Goal: Information Seeking & Learning: Learn about a topic

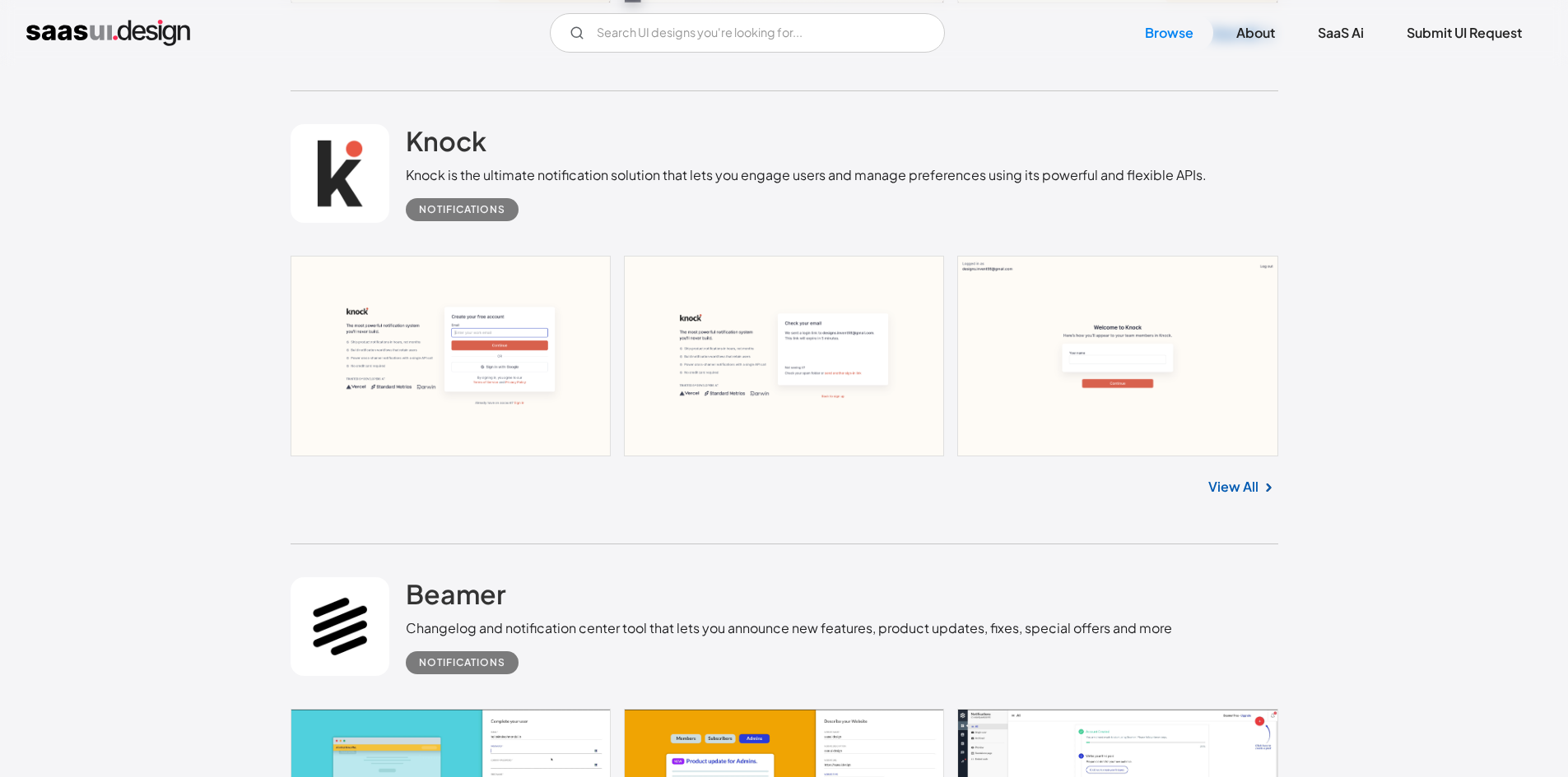
scroll to position [1563, 0]
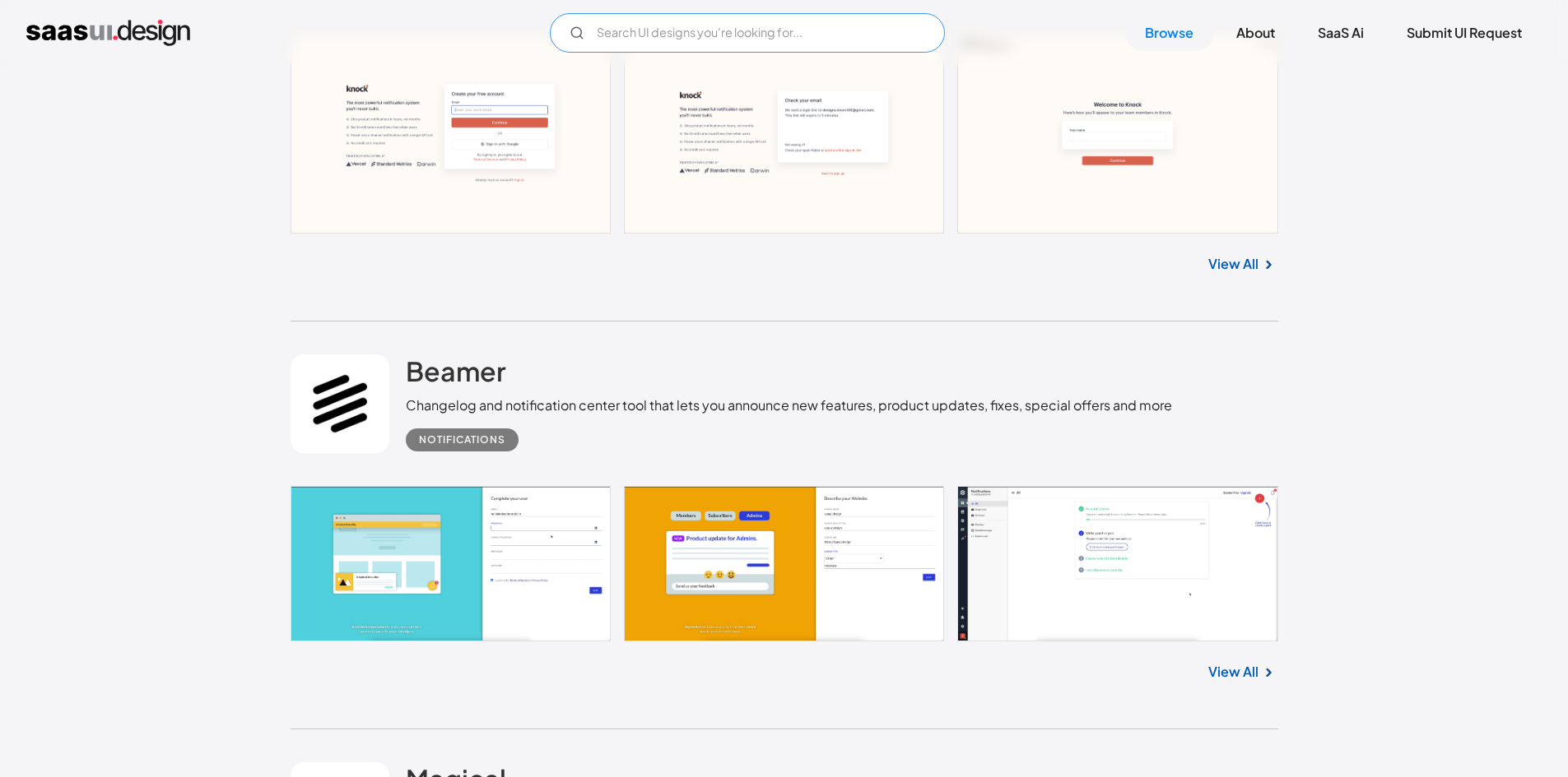
click at [771, 29] on input "Email Form" at bounding box center [748, 32] width 395 height 39
click at [754, 31] on input "pop up" at bounding box center [748, 32] width 395 height 39
type input "upgrade"
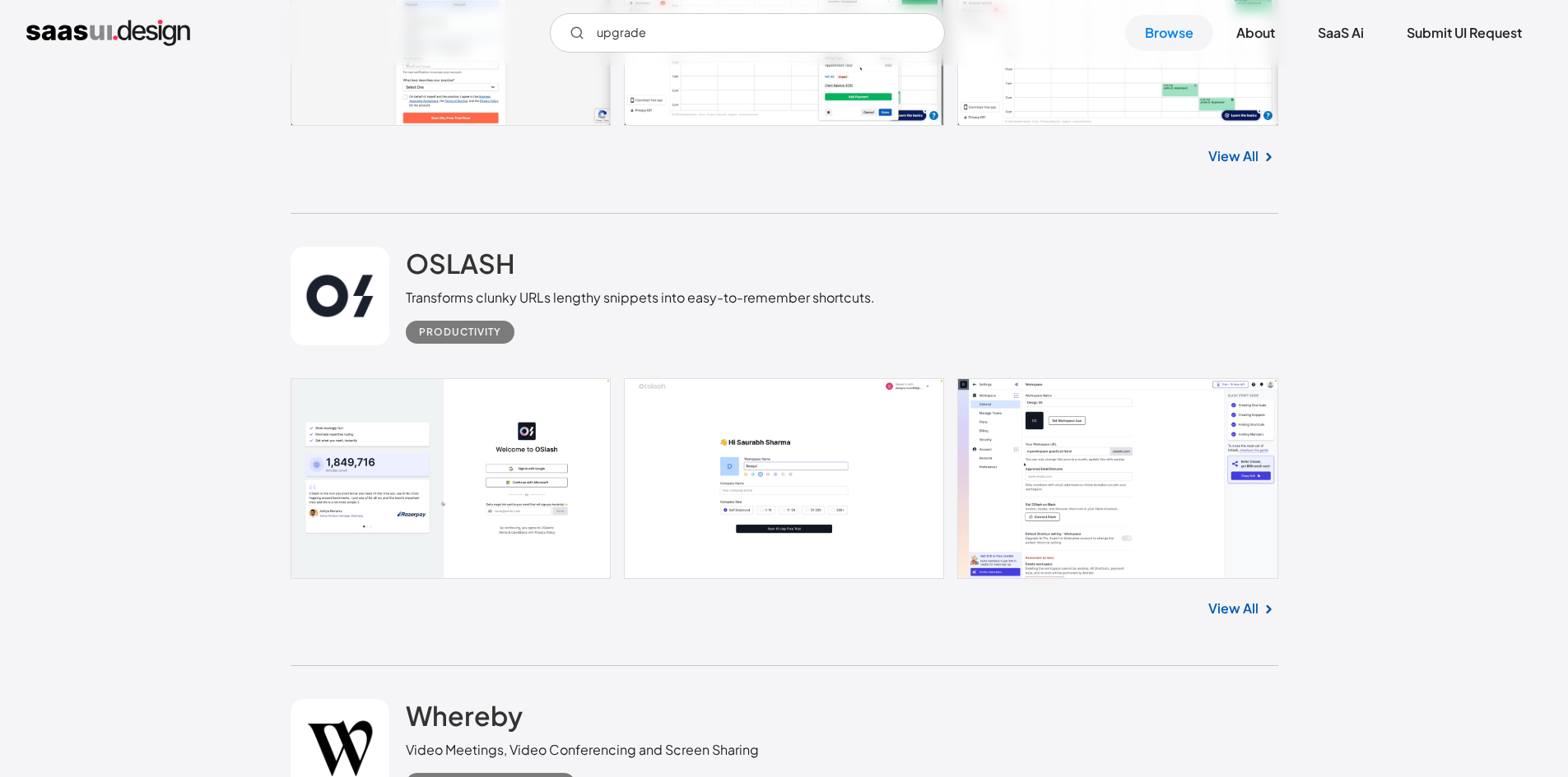
scroll to position [2961, 0]
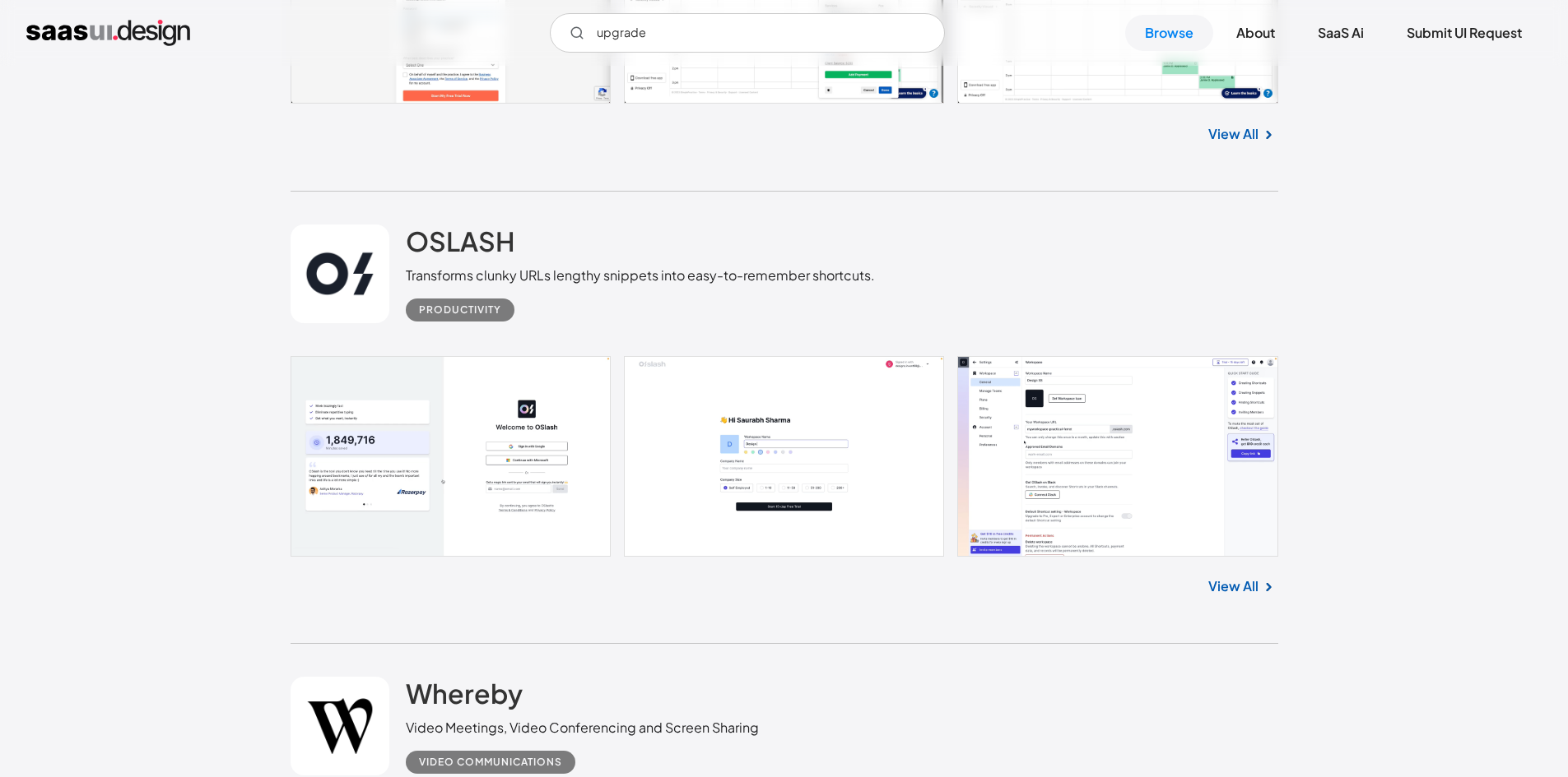
click at [1255, 130] on link "View All" at bounding box center [1233, 134] width 50 height 20
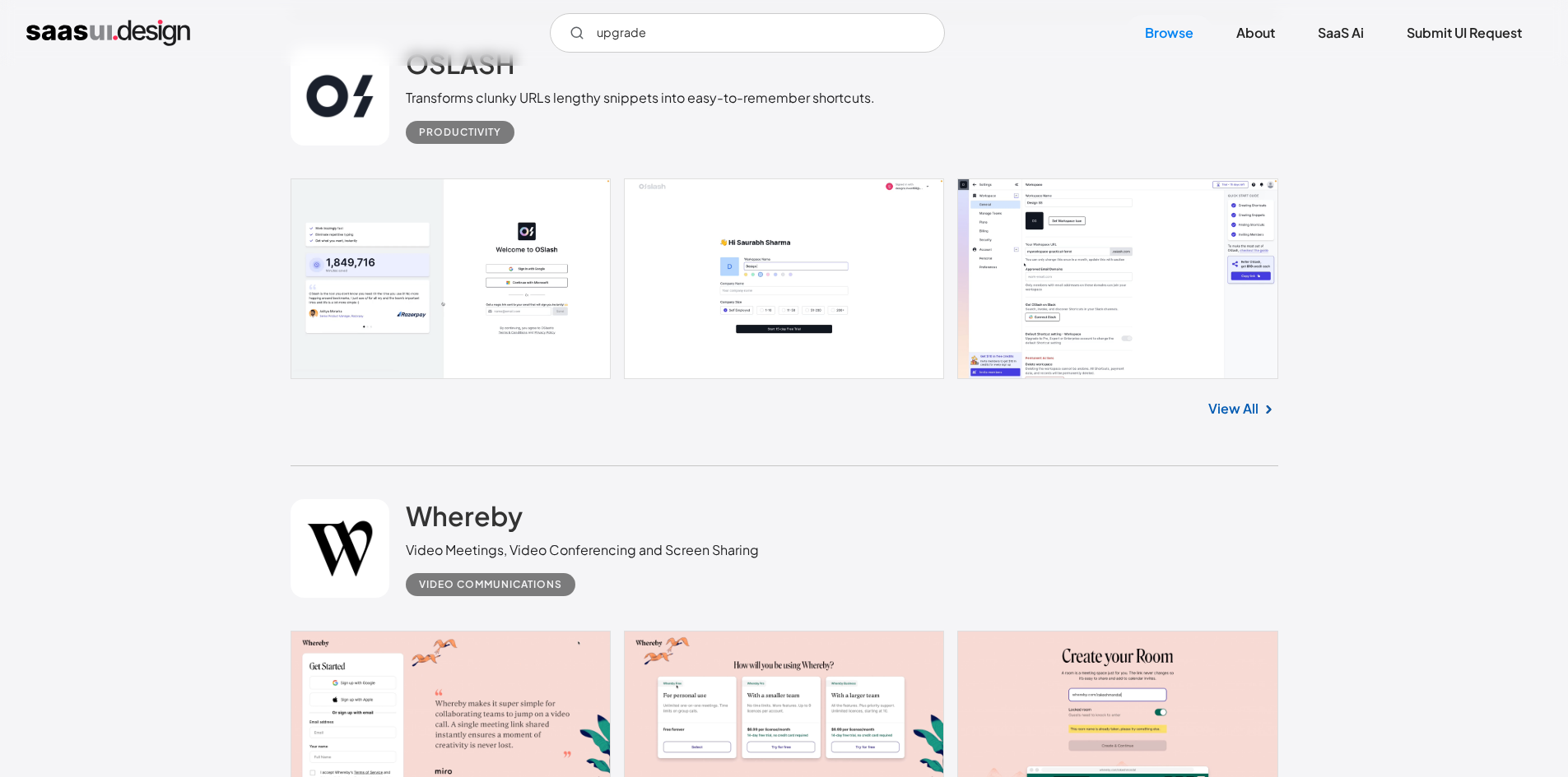
scroll to position [3374, 0]
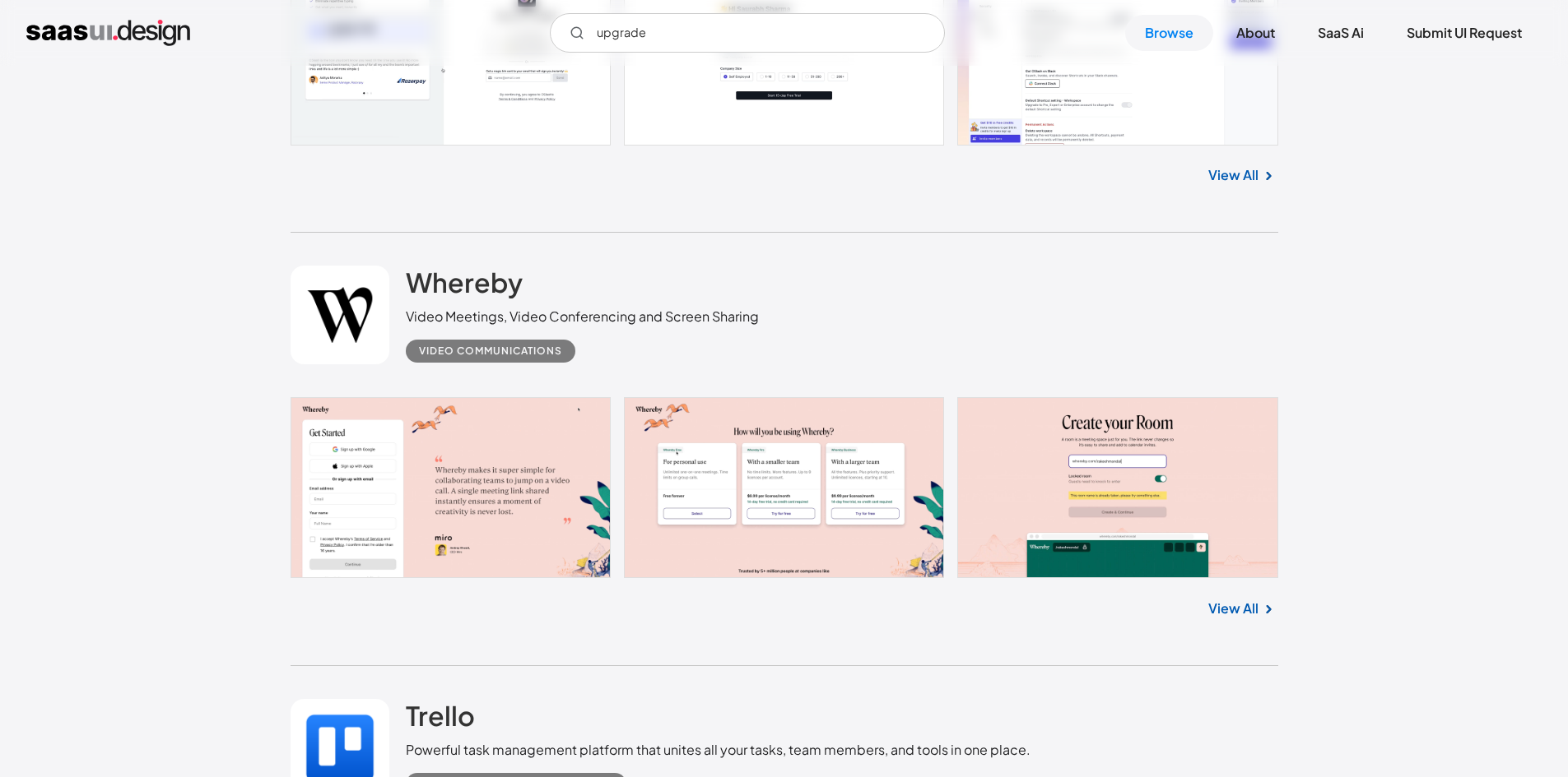
click at [1250, 611] on link "View All" at bounding box center [1233, 609] width 50 height 20
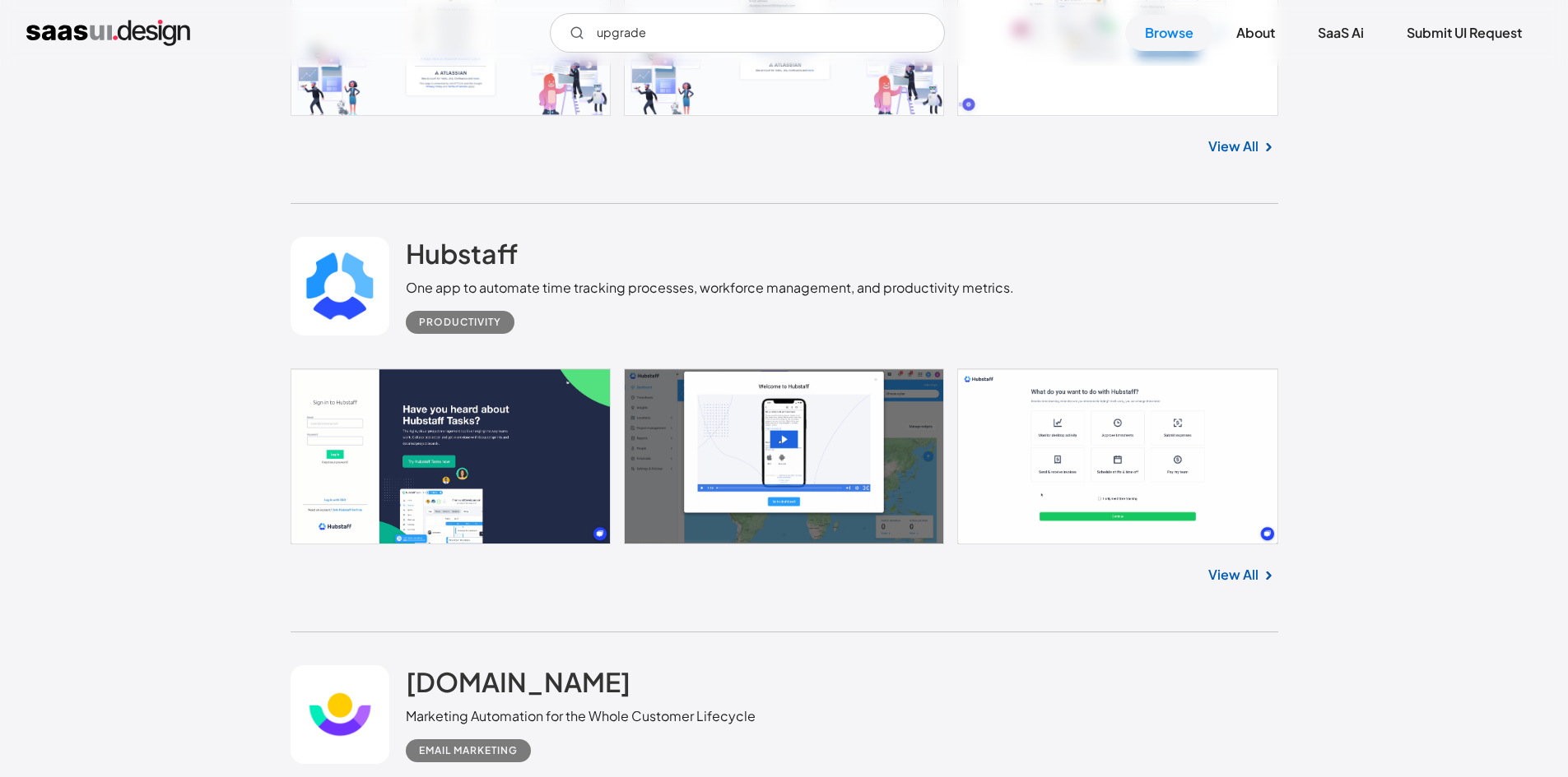
scroll to position [4443, 0]
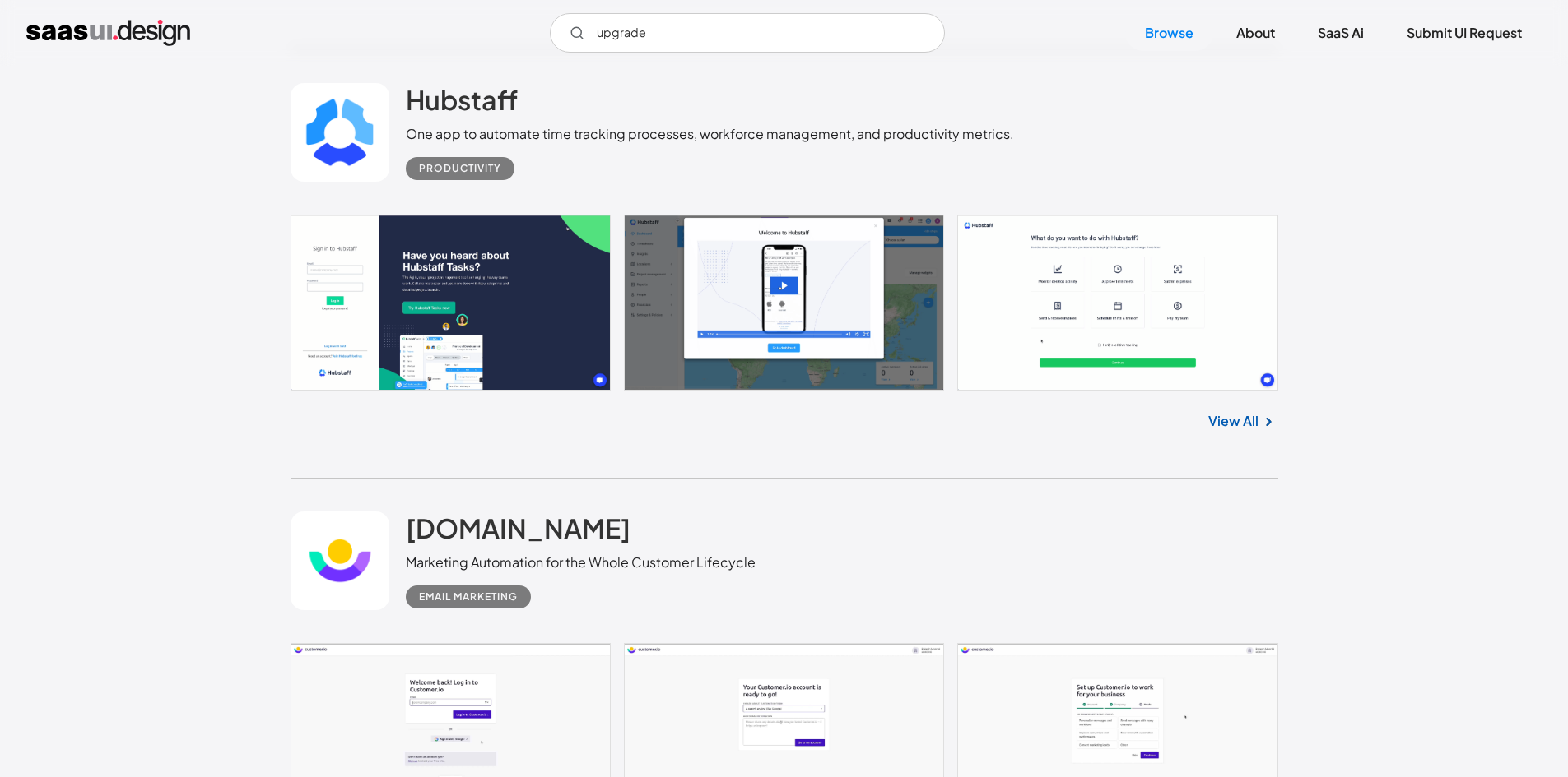
click at [1249, 426] on link "View All" at bounding box center [1233, 421] width 50 height 20
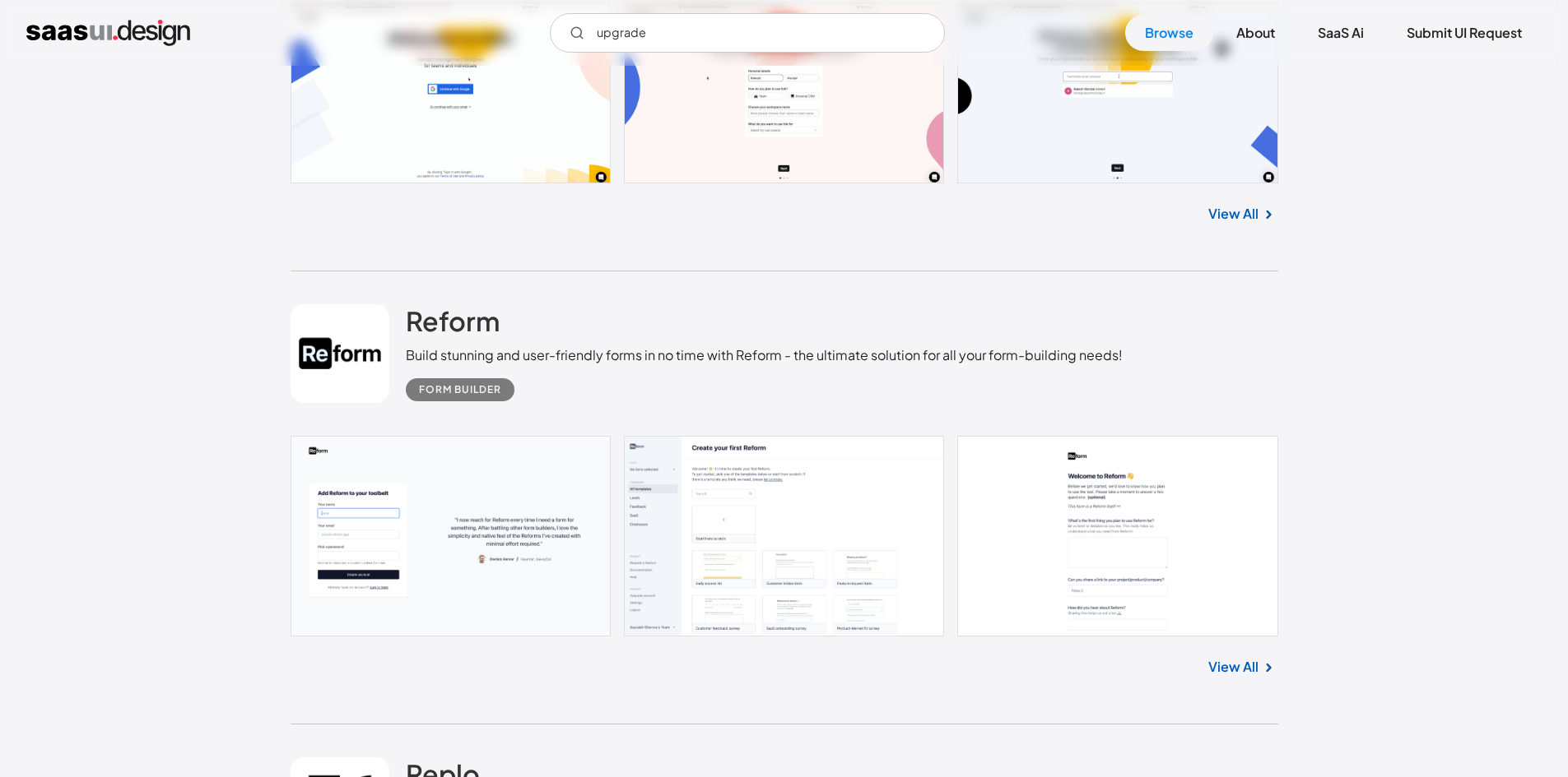
scroll to position [5677, 0]
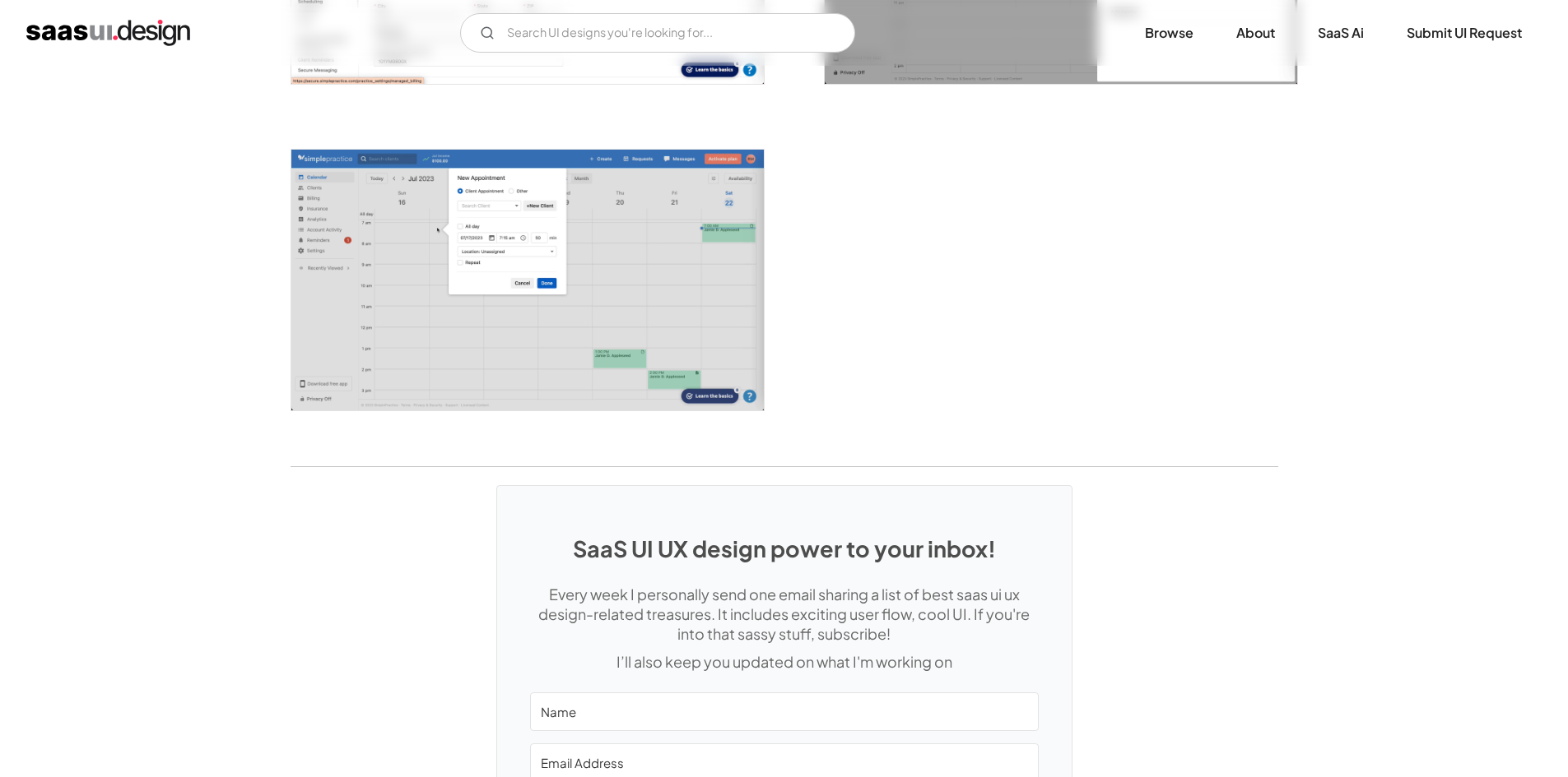
scroll to position [3891, 0]
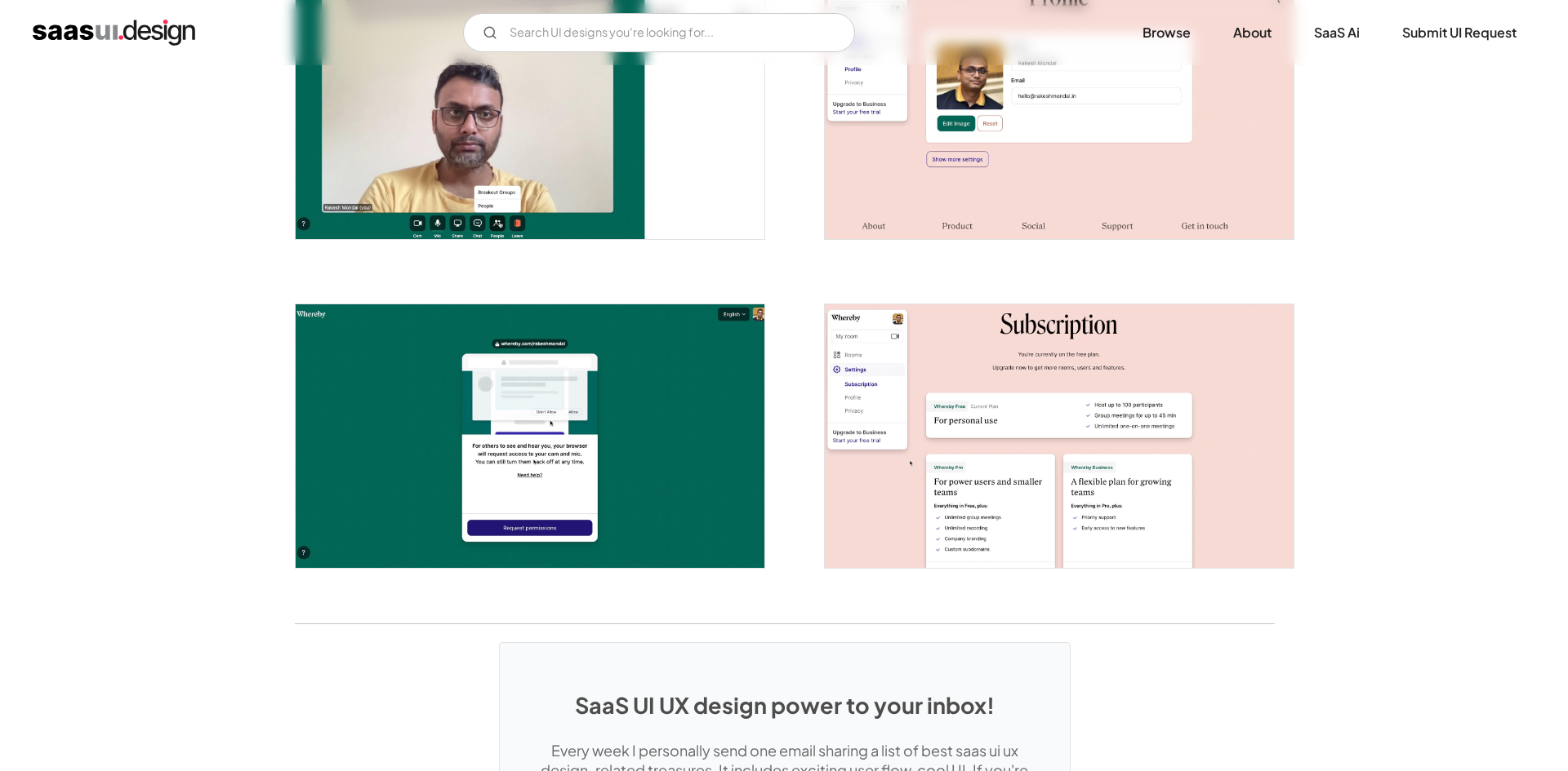
scroll to position [2690, 0]
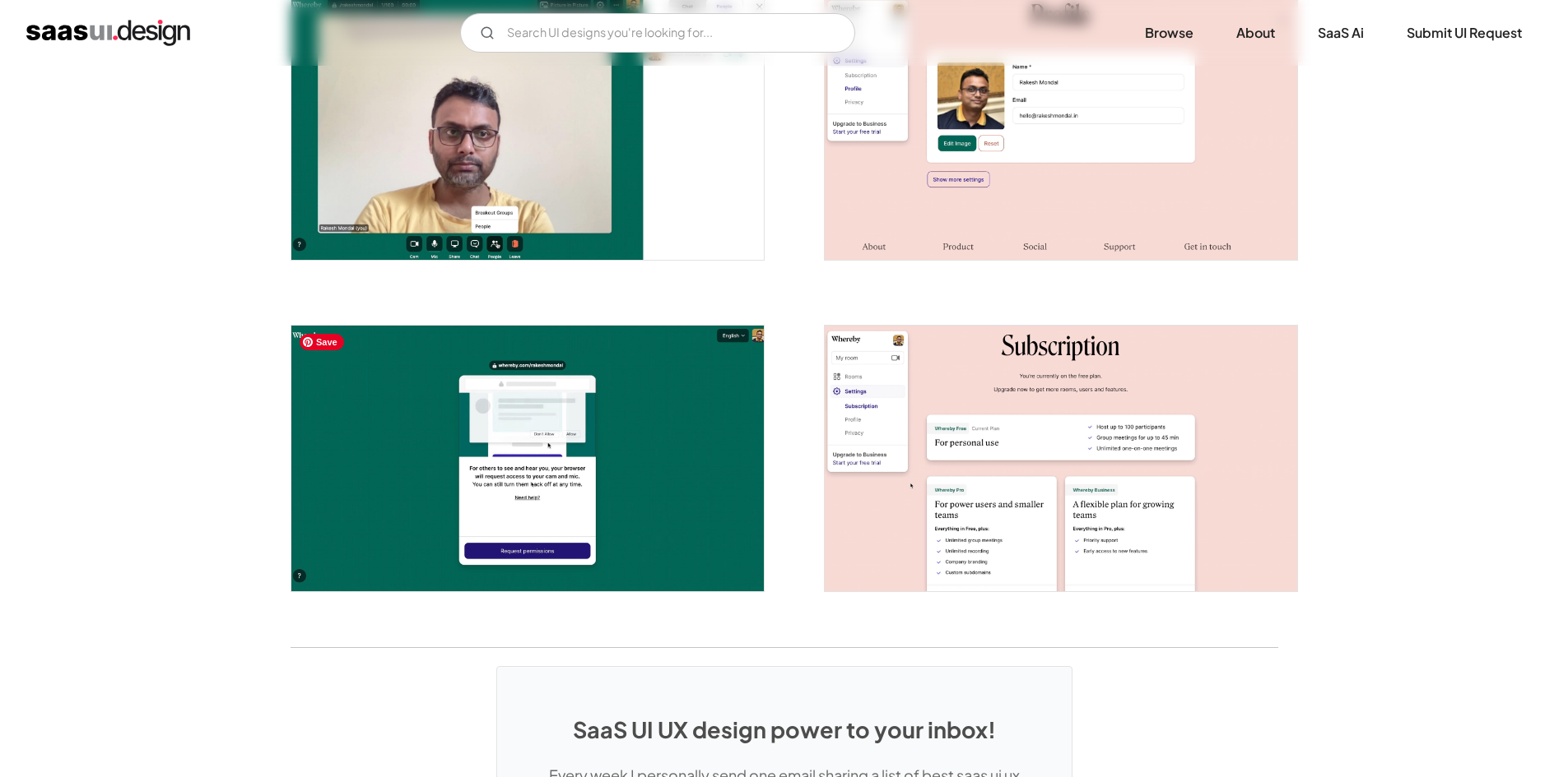
click at [603, 470] on img "open lightbox" at bounding box center [527, 458] width 472 height 266
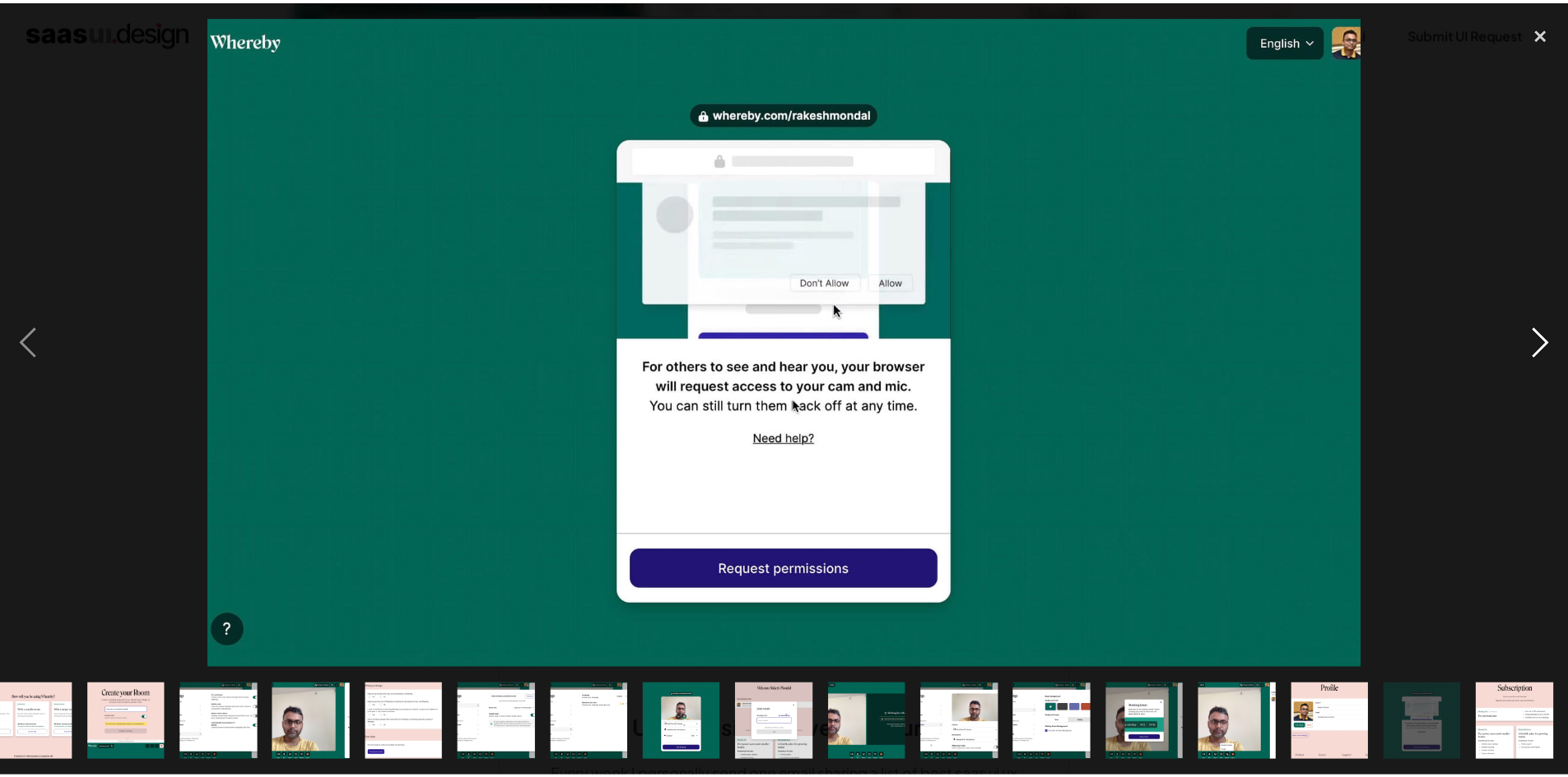
scroll to position [0, 115]
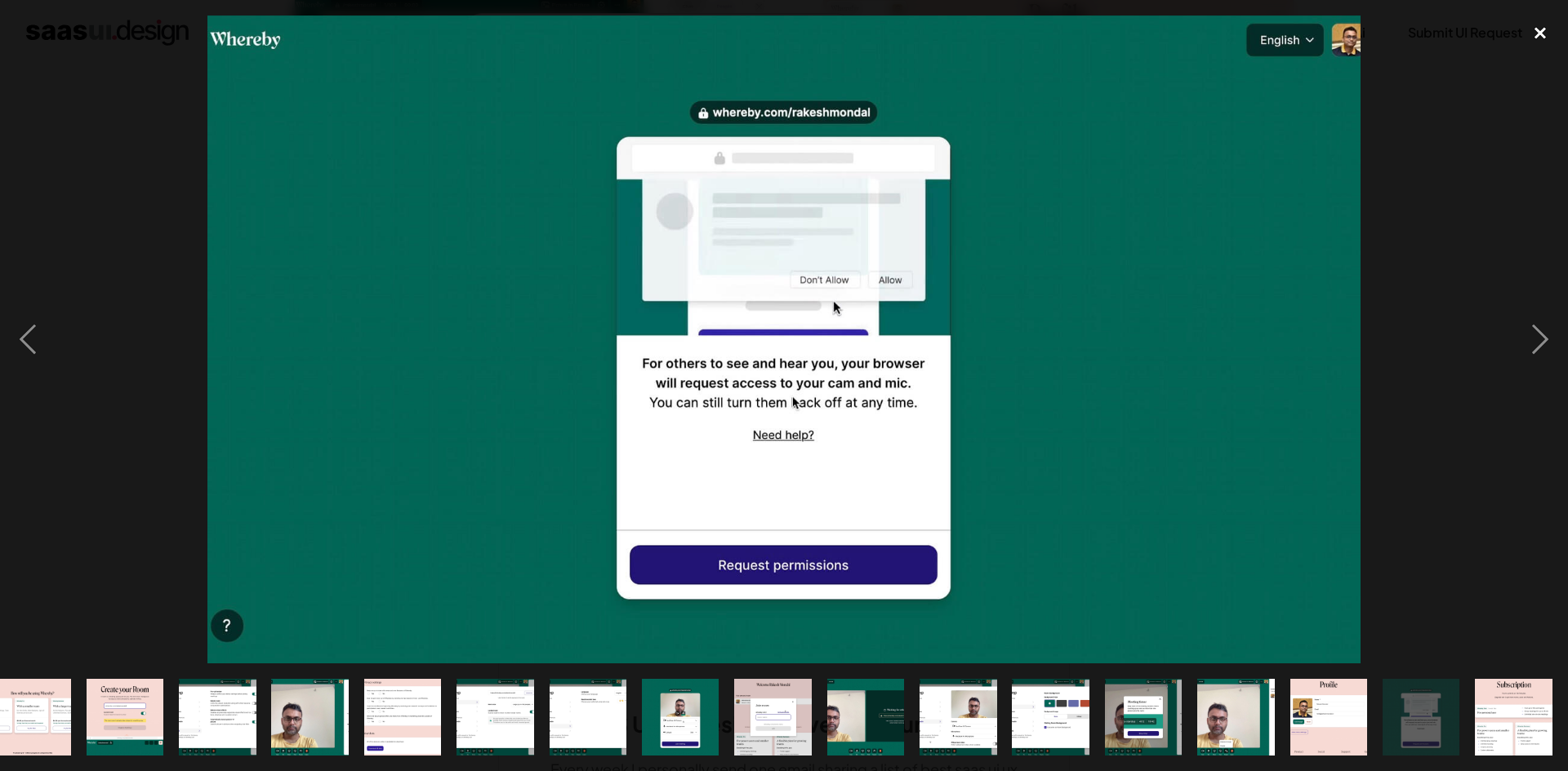
click at [1536, 17] on div "close lightbox" at bounding box center [1540, 33] width 56 height 36
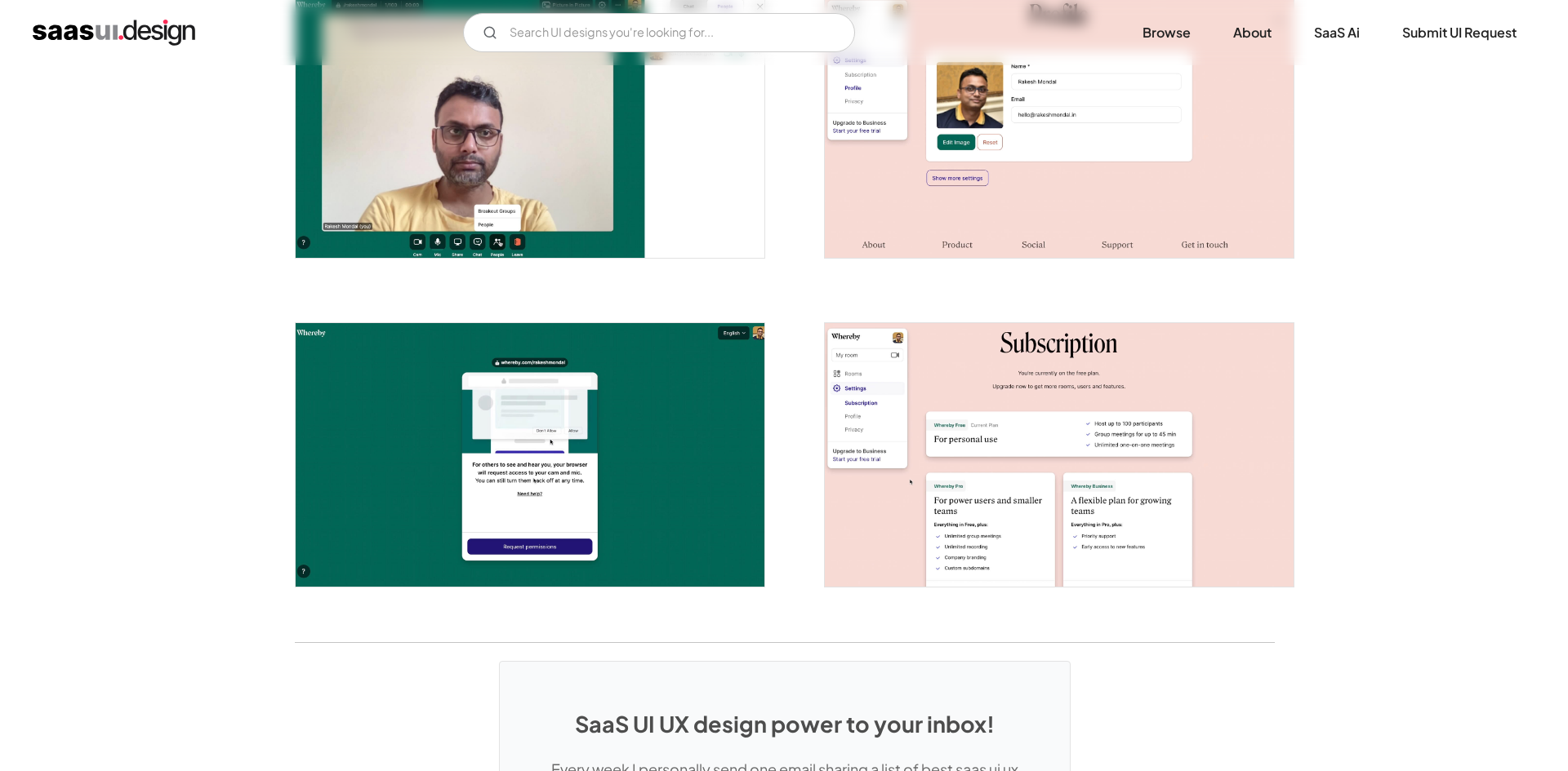
scroll to position [0, 0]
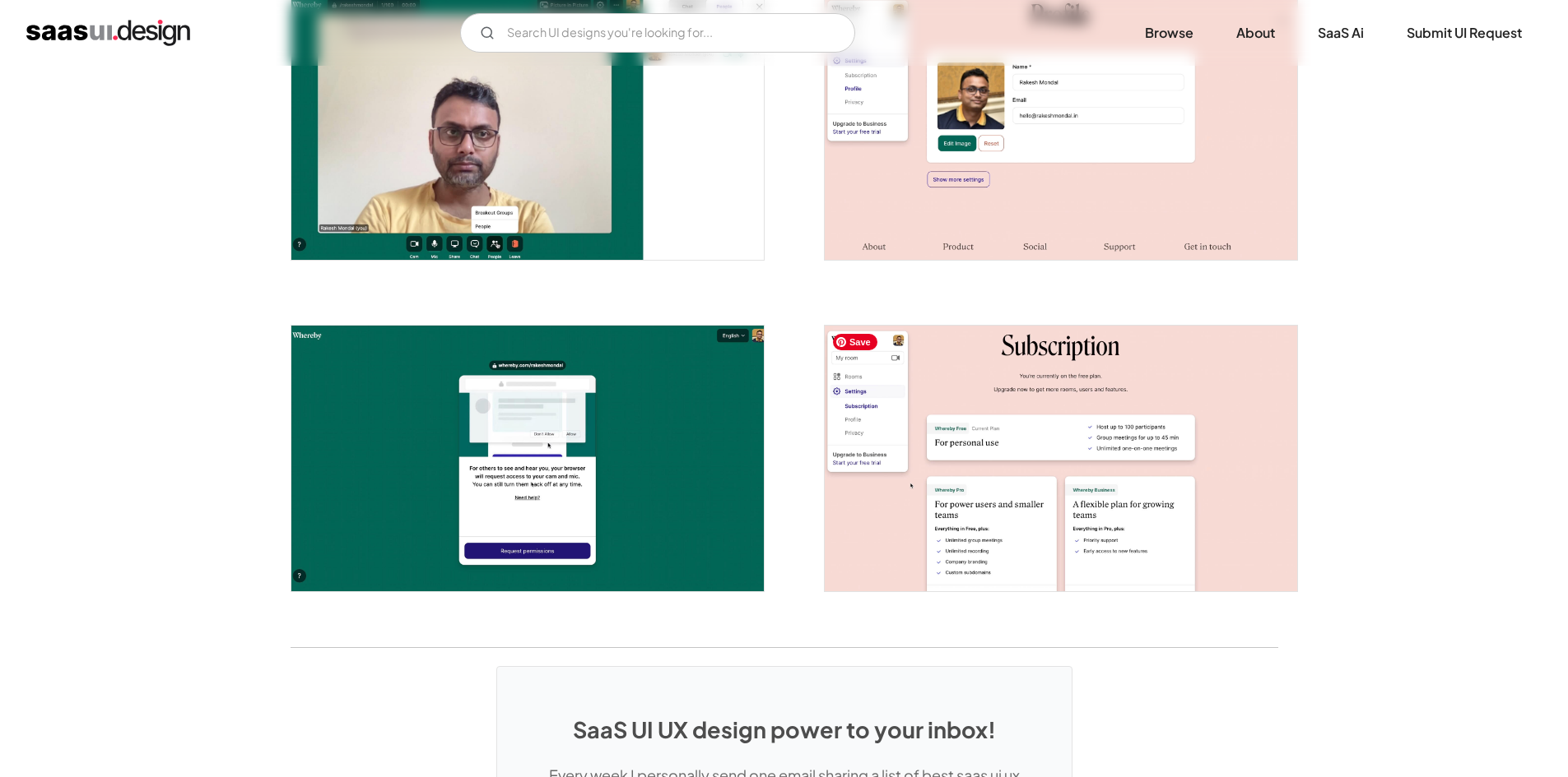
click at [1146, 427] on img "open lightbox" at bounding box center [1060, 458] width 472 height 266
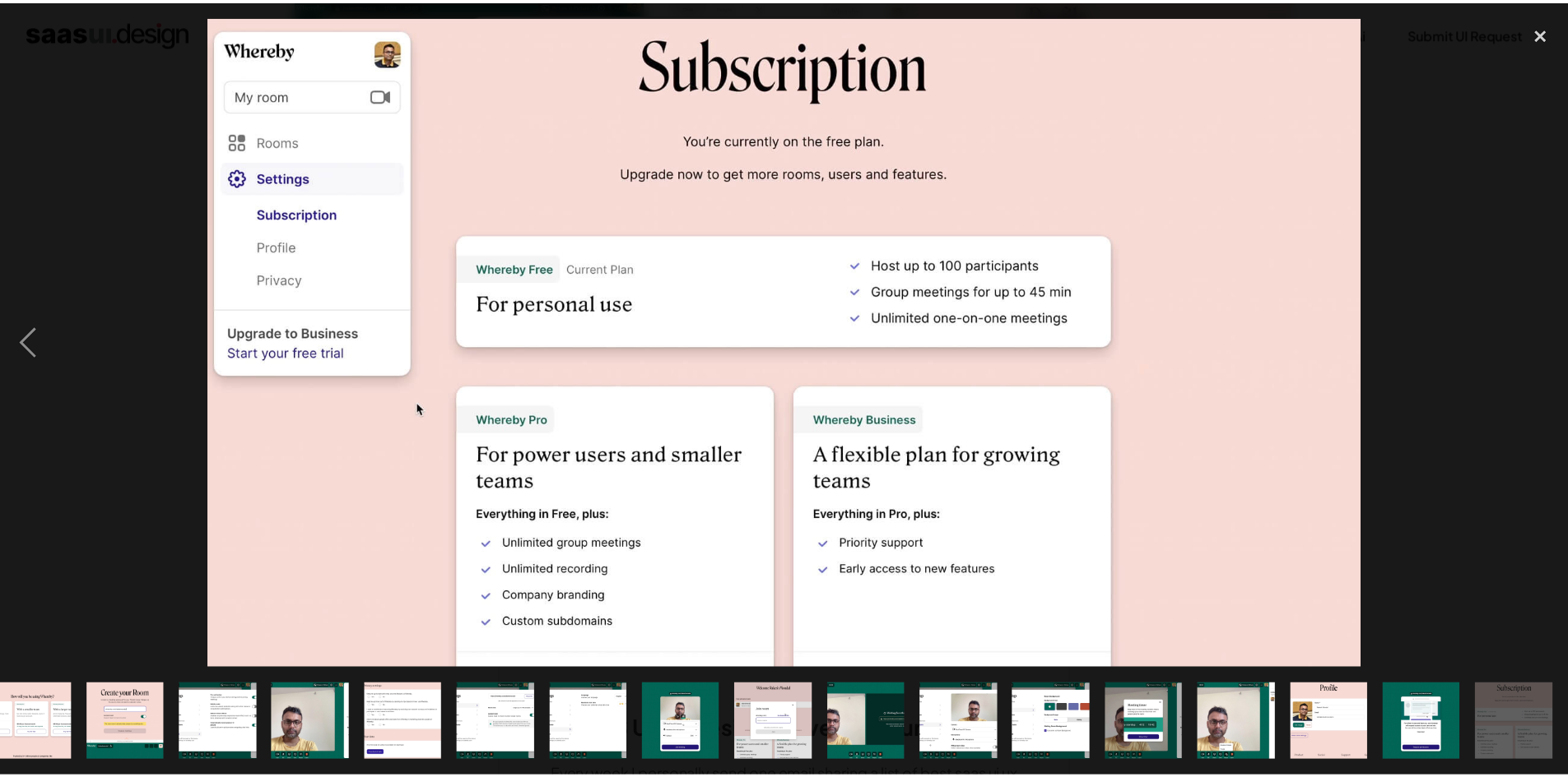
scroll to position [0, 115]
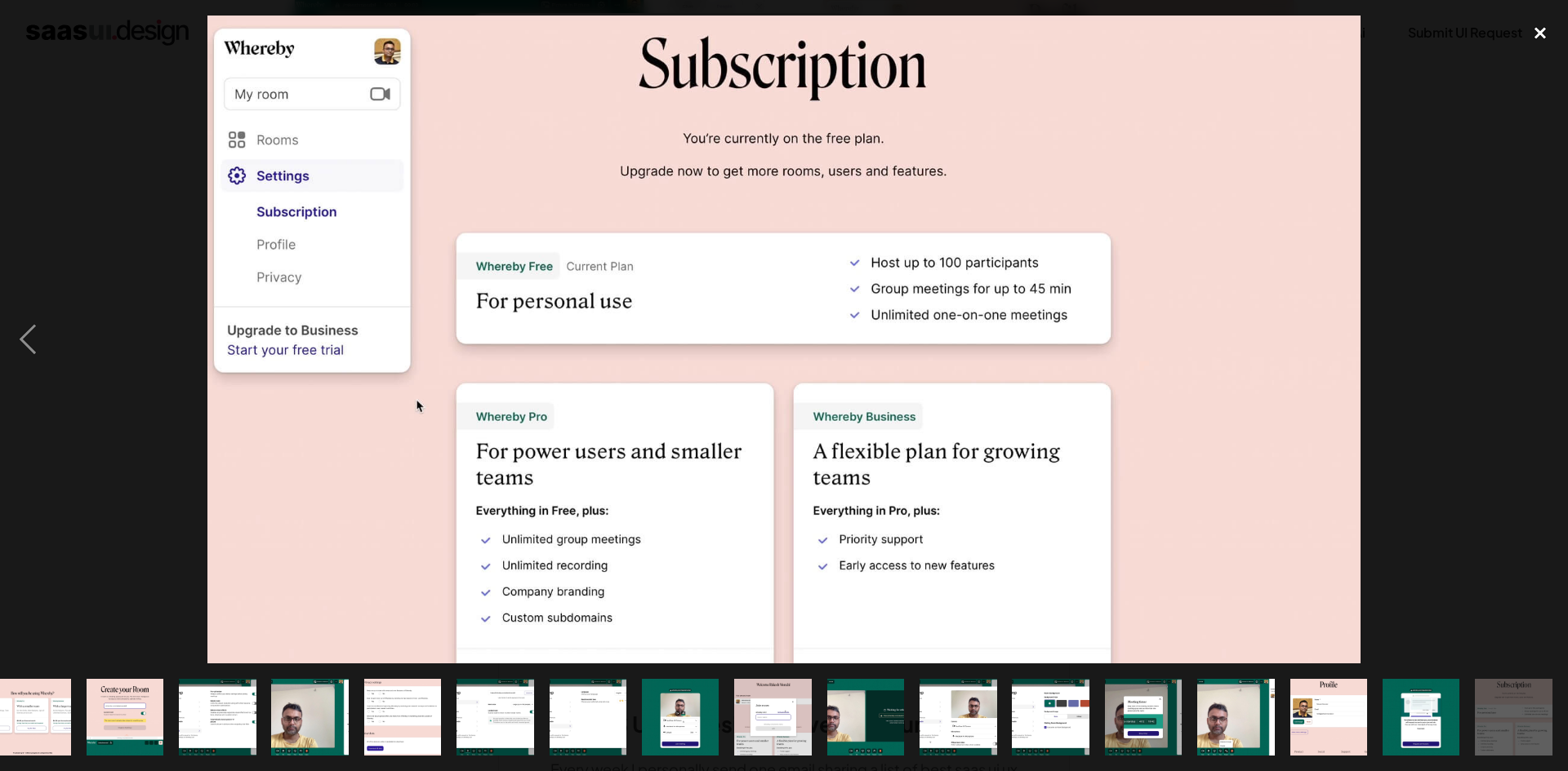
click at [1539, 35] on div "close lightbox" at bounding box center [1540, 33] width 56 height 36
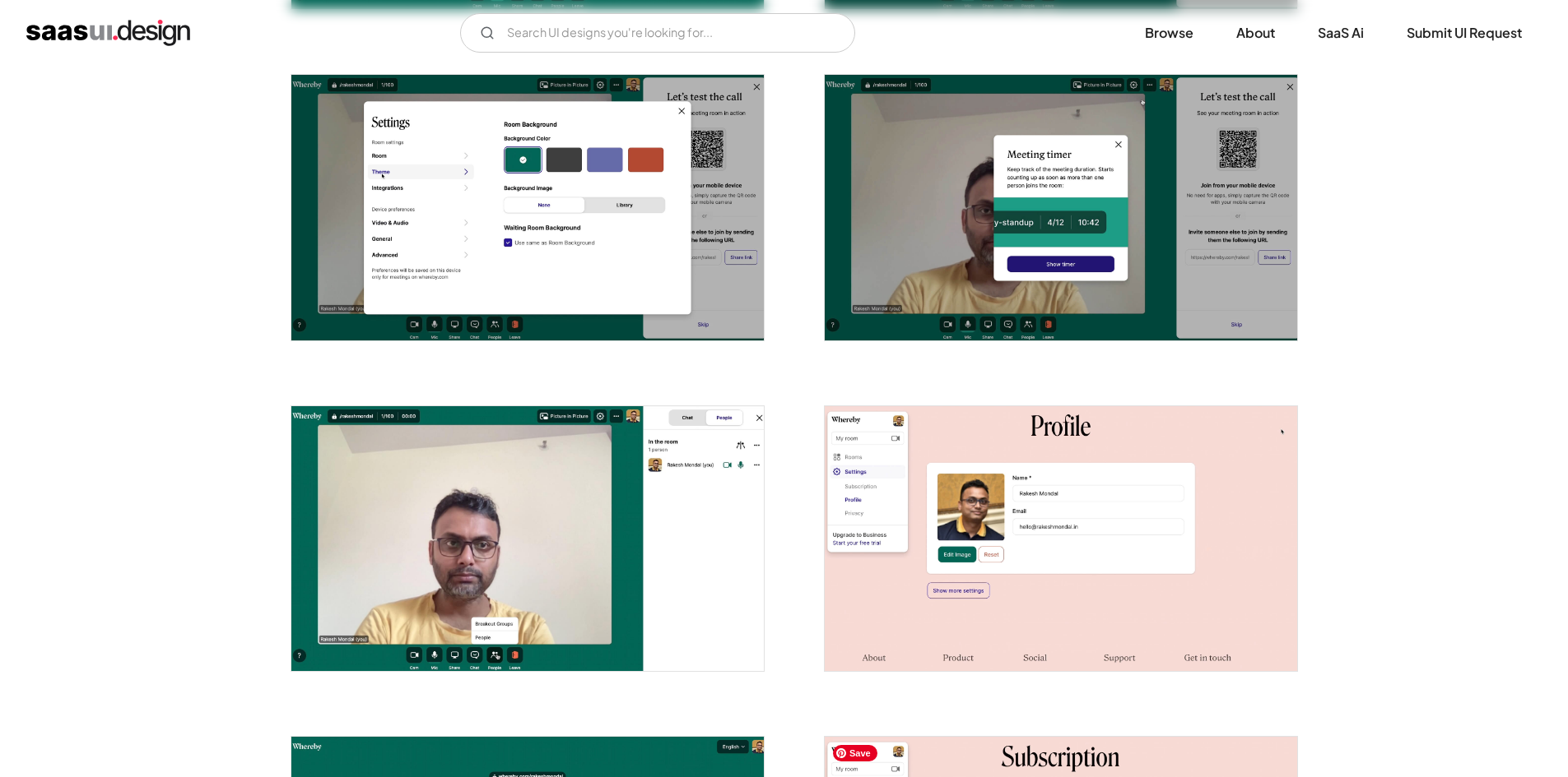
scroll to position [1888, 0]
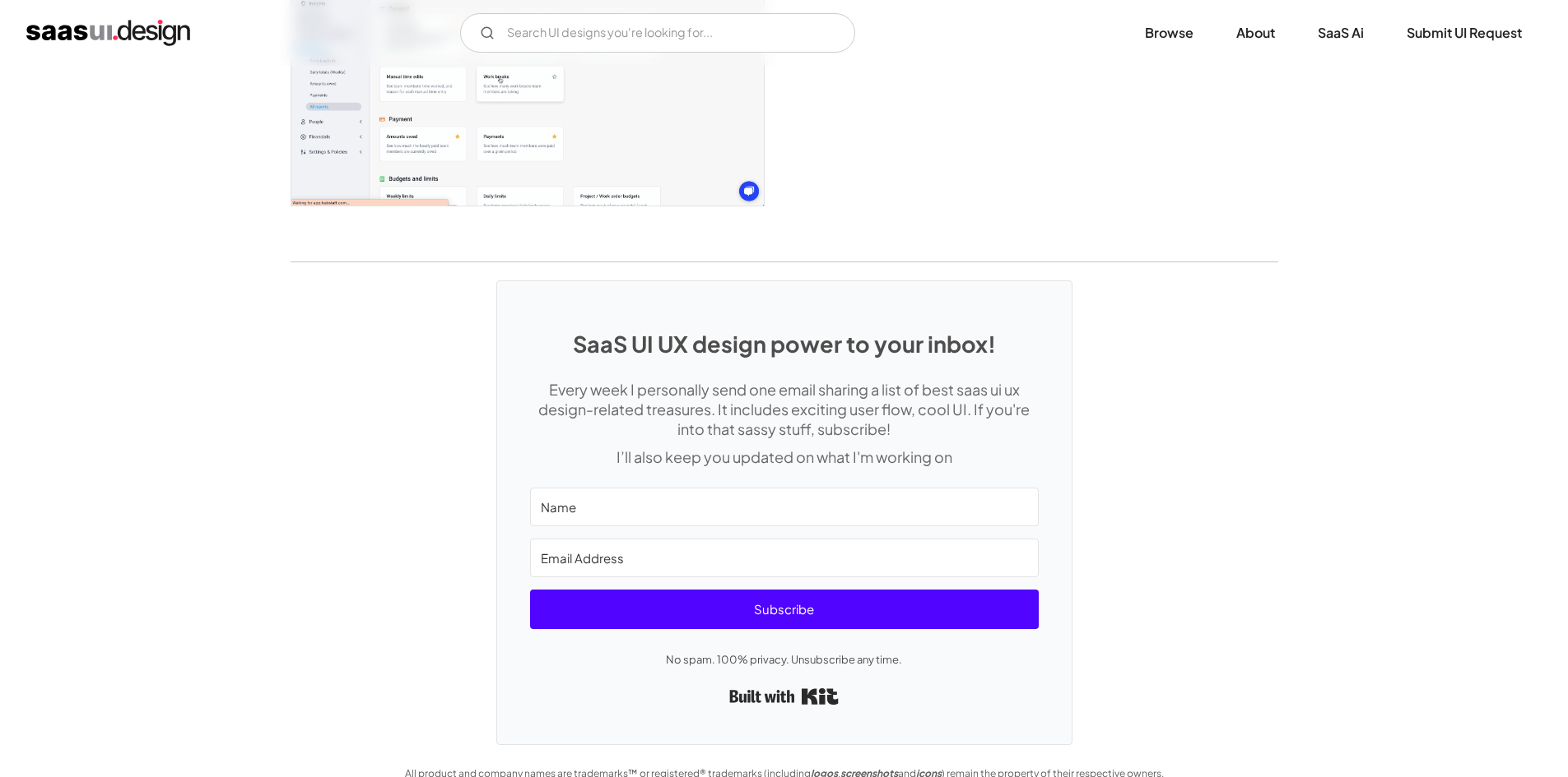
scroll to position [4360, 0]
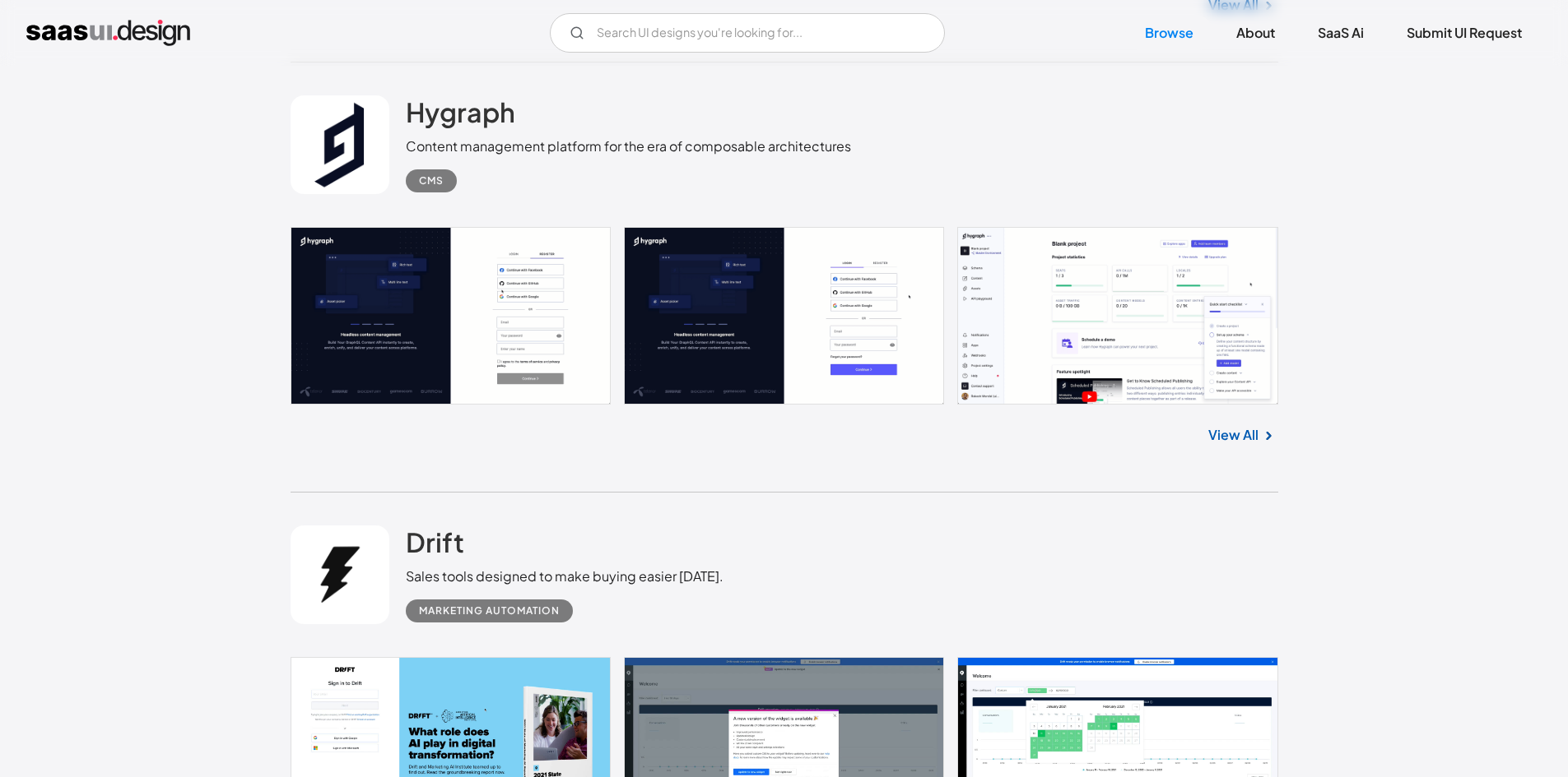
scroll to position [9626, 0]
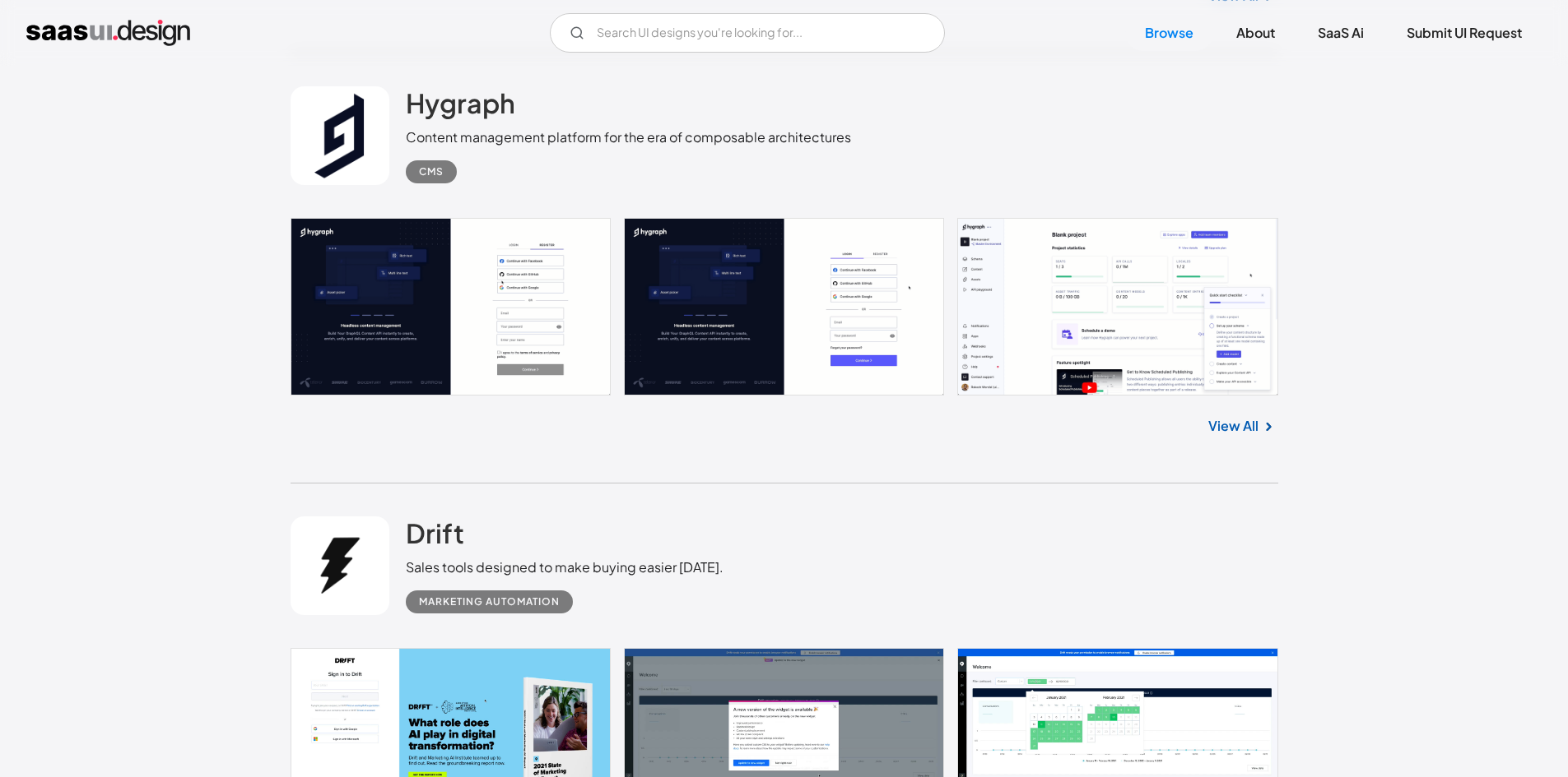
click at [1254, 416] on link "View All" at bounding box center [1233, 426] width 50 height 20
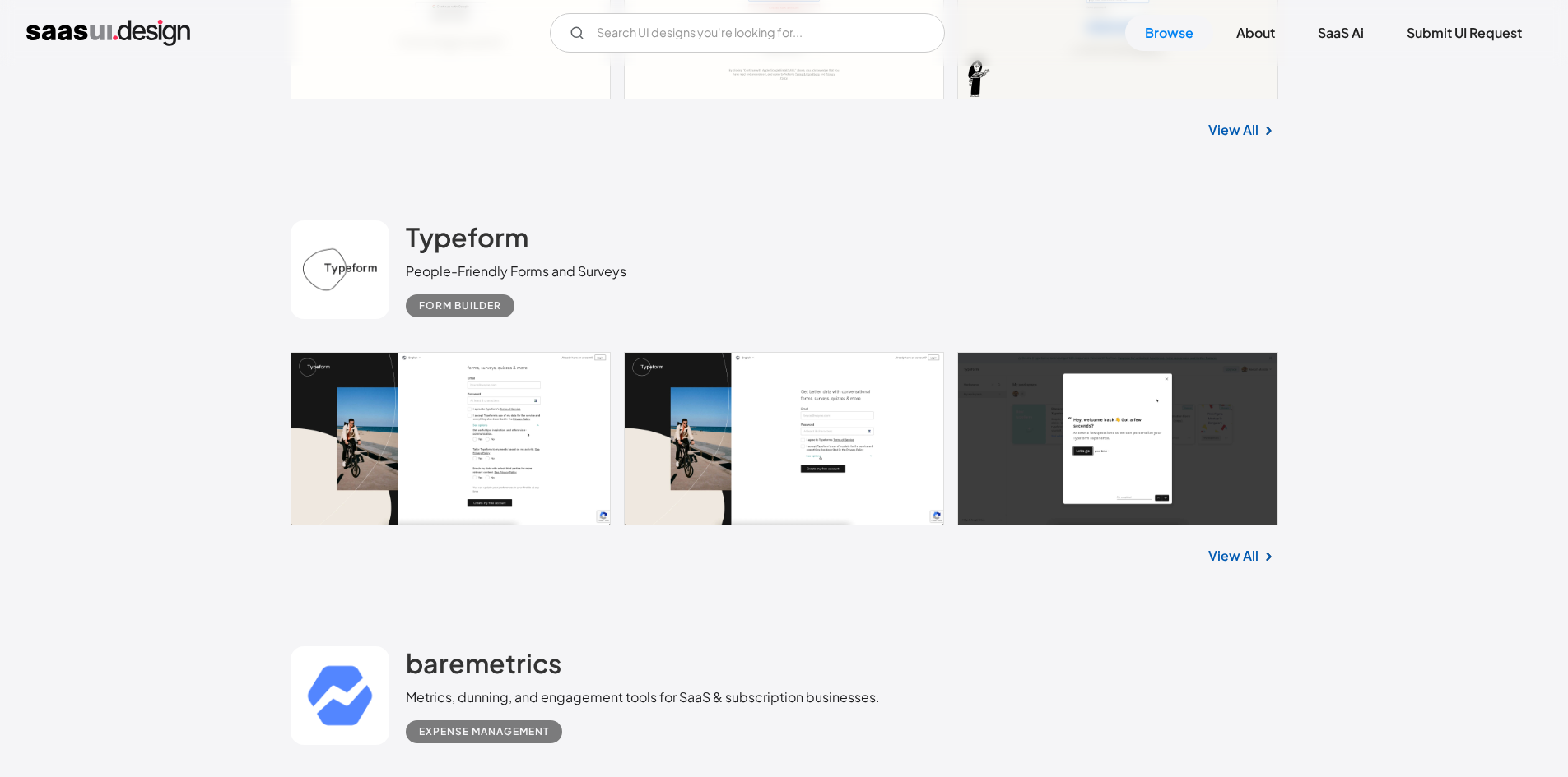
scroll to position [12012, 0]
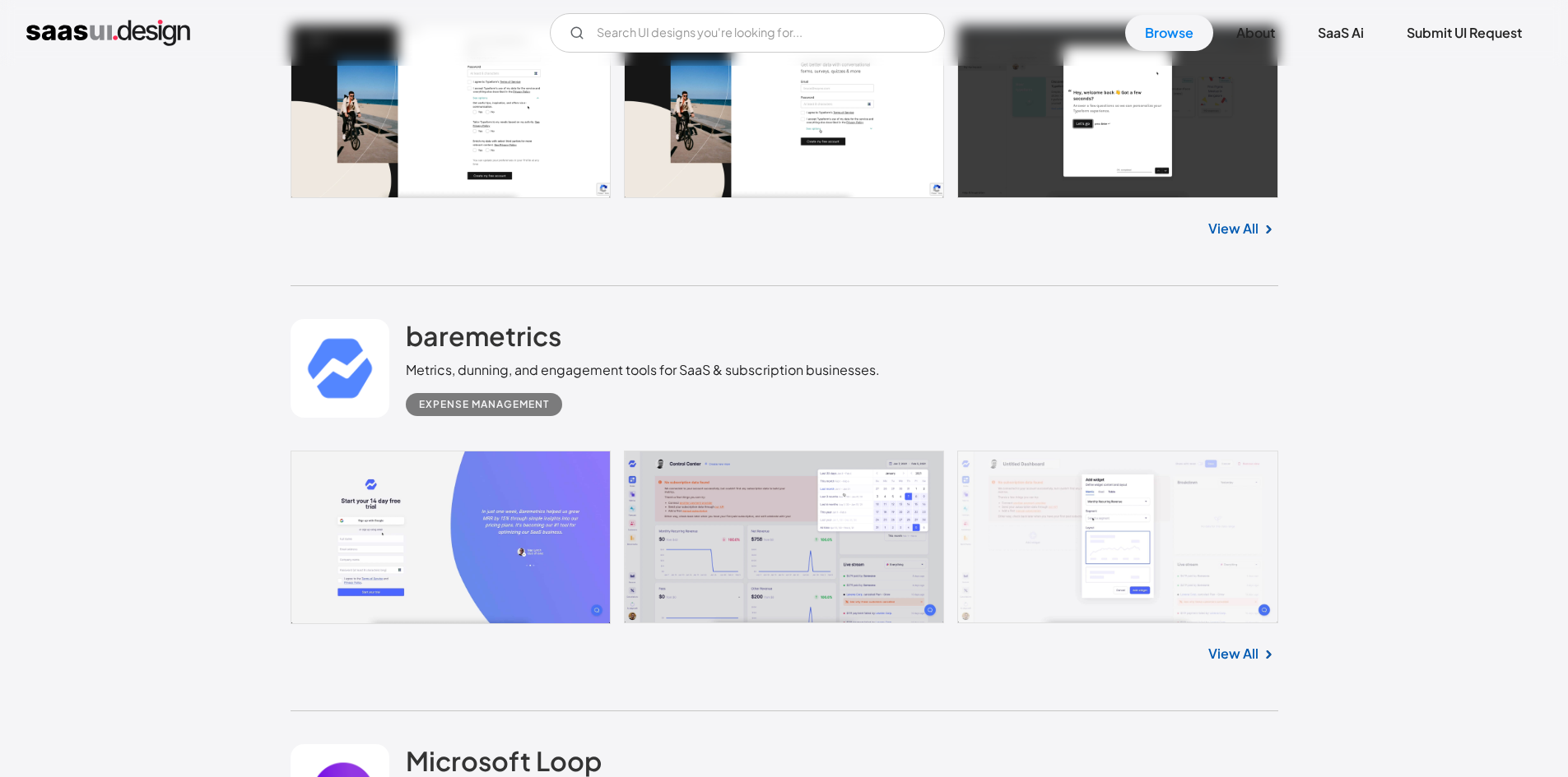
click at [1240, 224] on div "View All" at bounding box center [784, 225] width 988 height 54
click at [1245, 219] on link "View All" at bounding box center [1233, 229] width 50 height 20
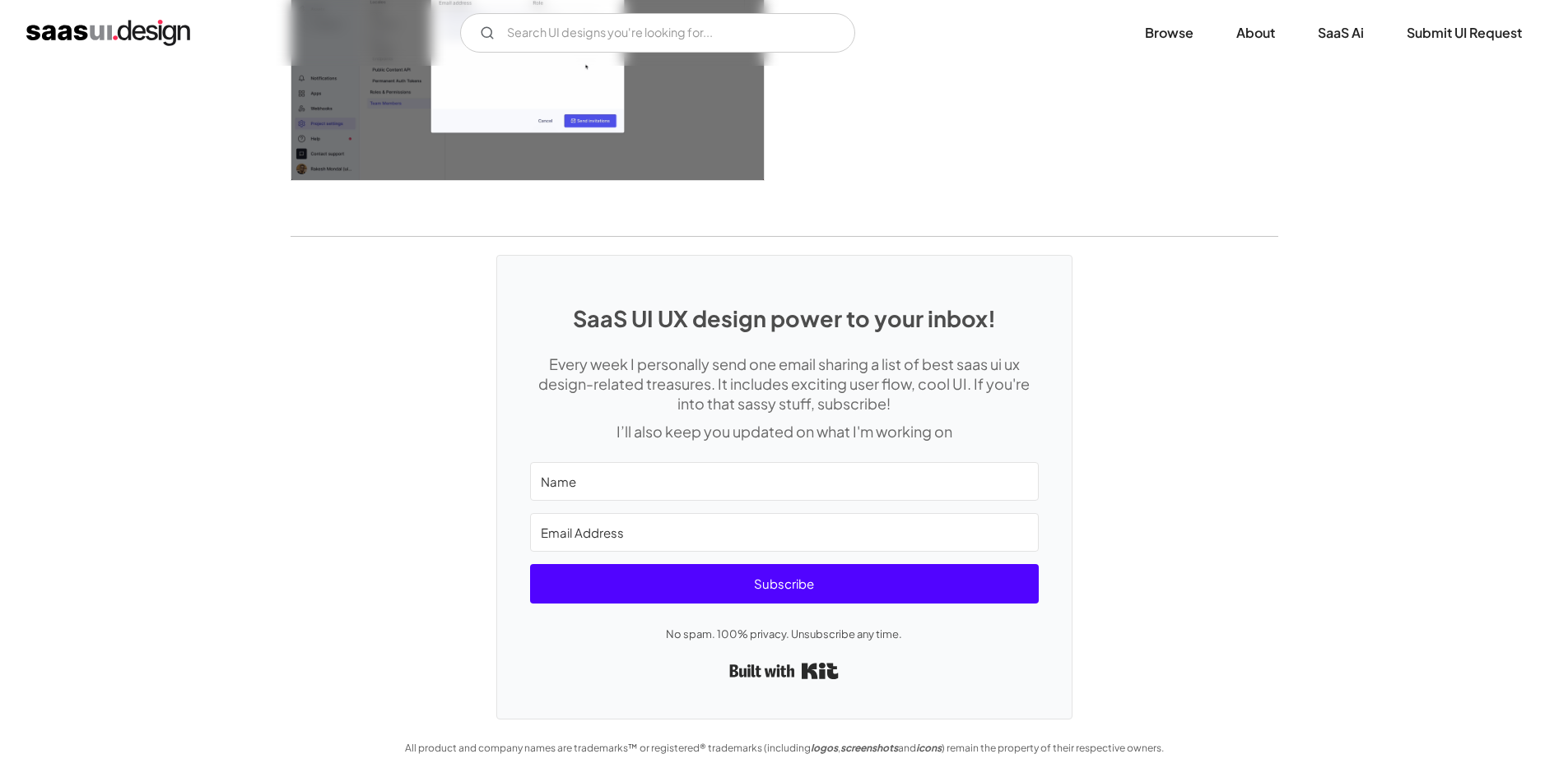
scroll to position [3973, 0]
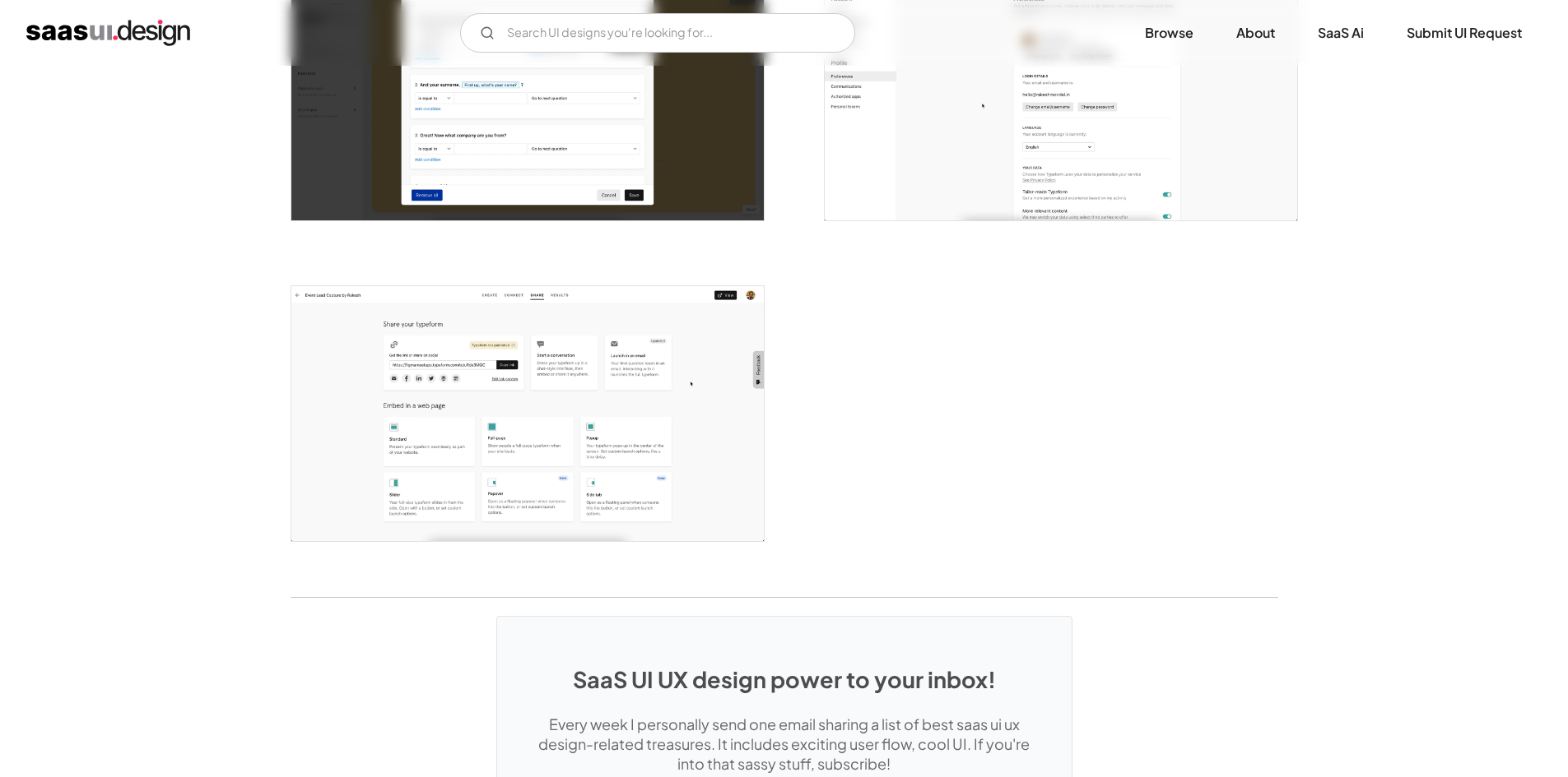
scroll to position [4310, 0]
